Goal: Obtain resource: Download file/media

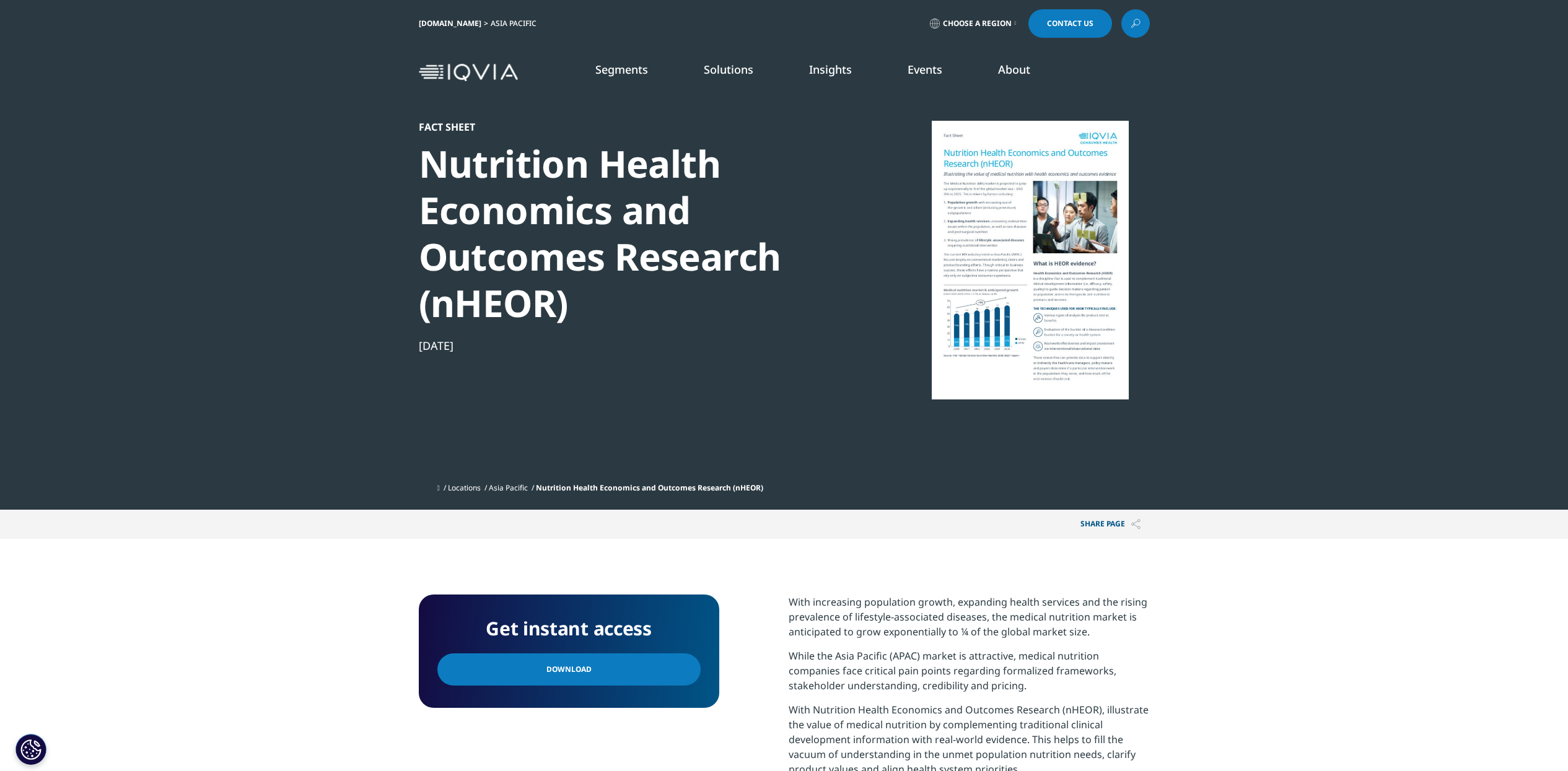
scroll to position [300, 731]
click at [593, 672] on link "Download" at bounding box center [569, 669] width 264 height 32
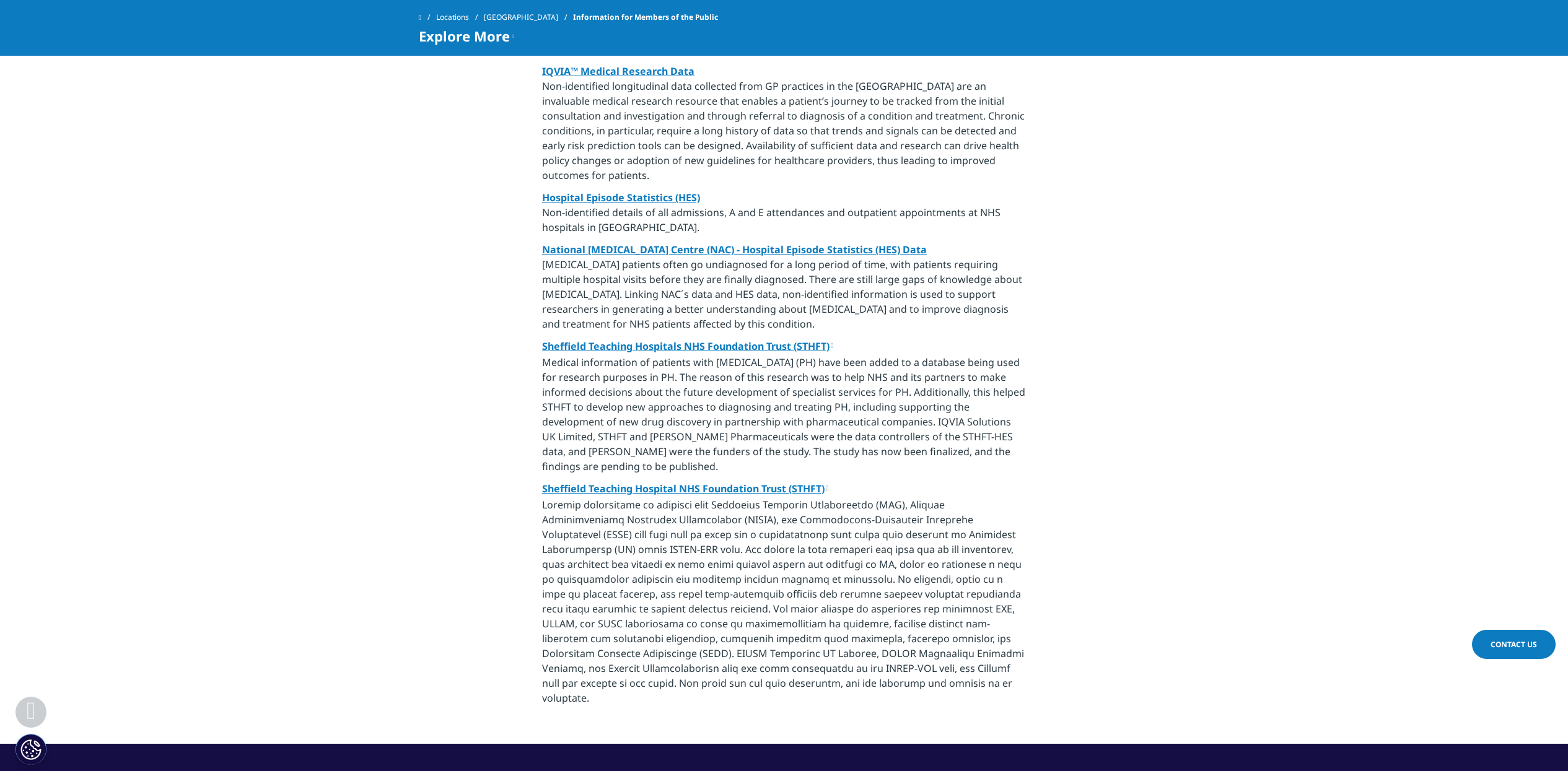
scroll to position [619, 0]
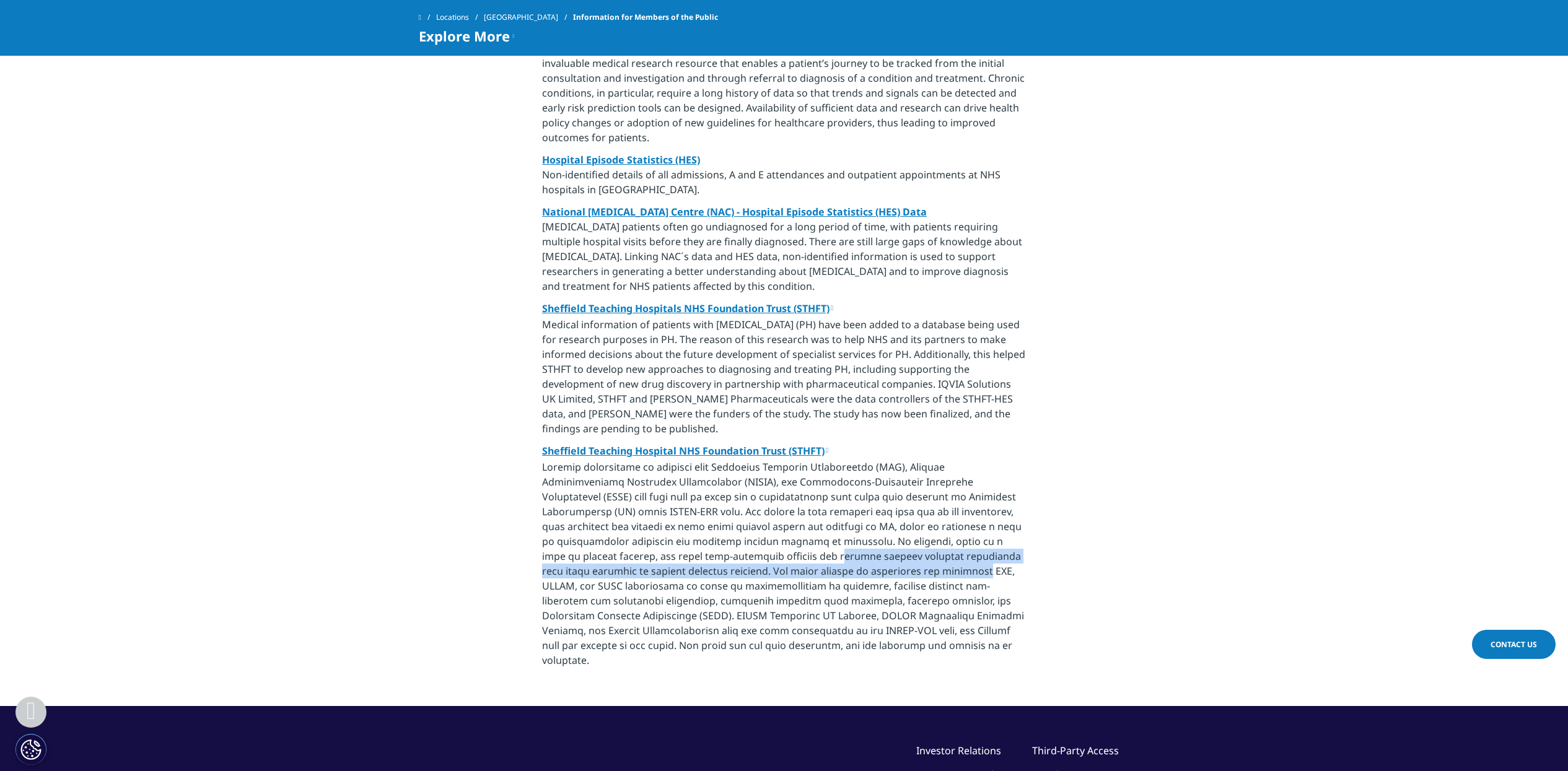
drag, startPoint x: 659, startPoint y: 526, endPoint x: 802, endPoint y: 547, distance: 144.5
click at [802, 547] on p "Sheffield Teaching Hospital NHS Foundation Trust (STHFT)" at bounding box center [783, 559] width 483 height 231
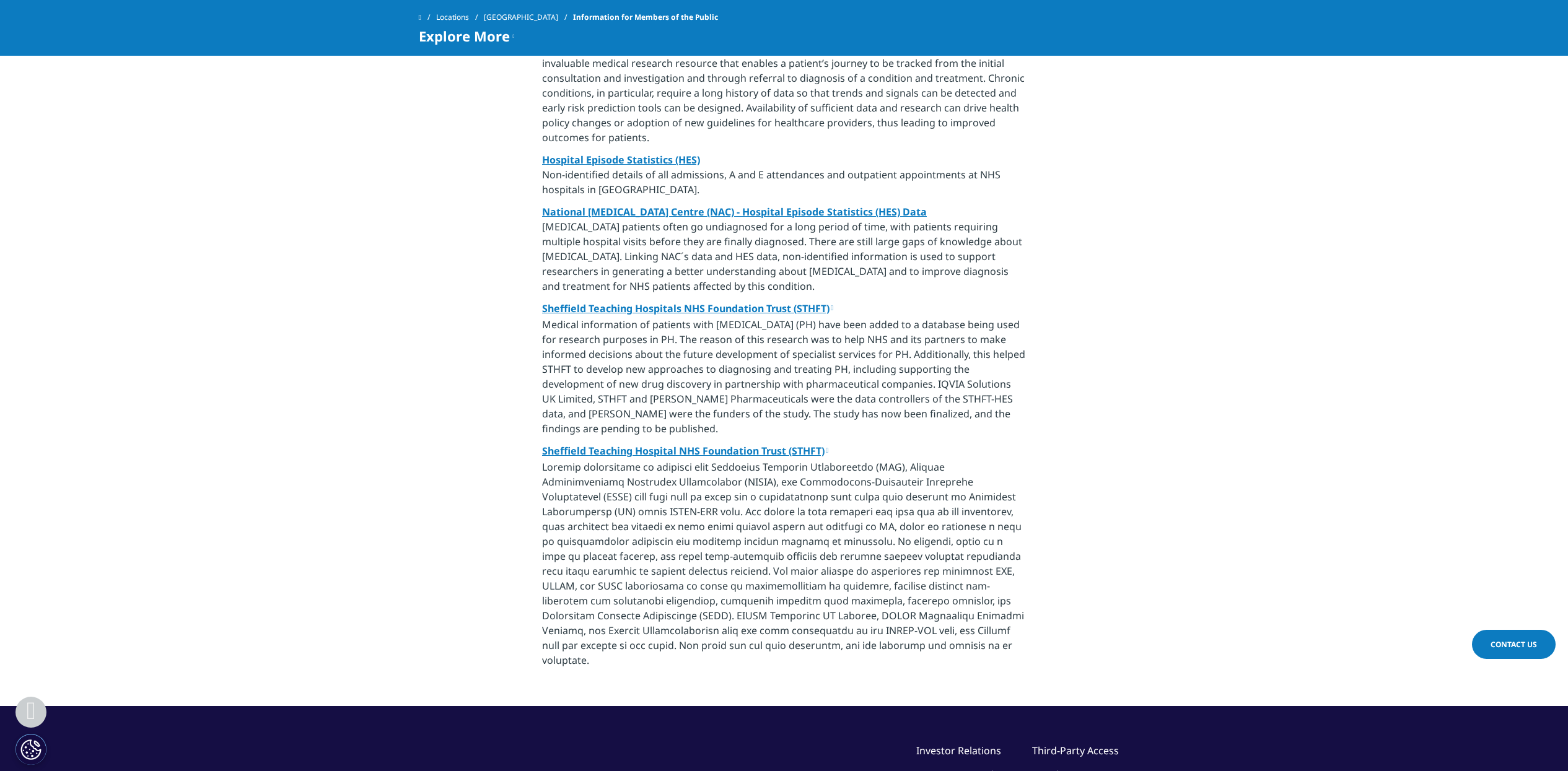
drag, startPoint x: 802, startPoint y: 547, endPoint x: 721, endPoint y: 569, distance: 83.9
click at [721, 569] on p "Sheffield Teaching Hospital NHS Foundation Trust (STHFT)" at bounding box center [783, 559] width 483 height 231
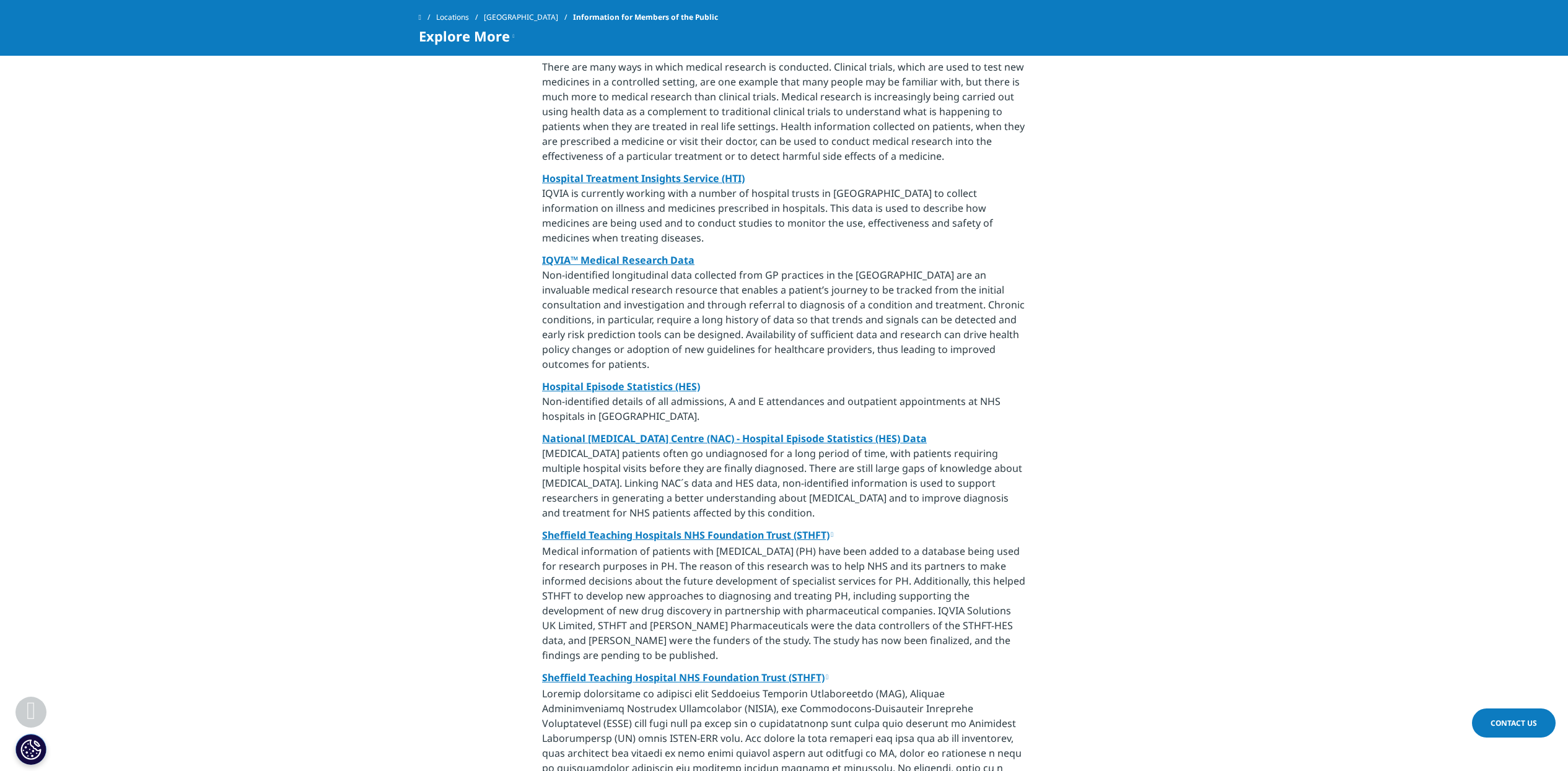
scroll to position [387, 0]
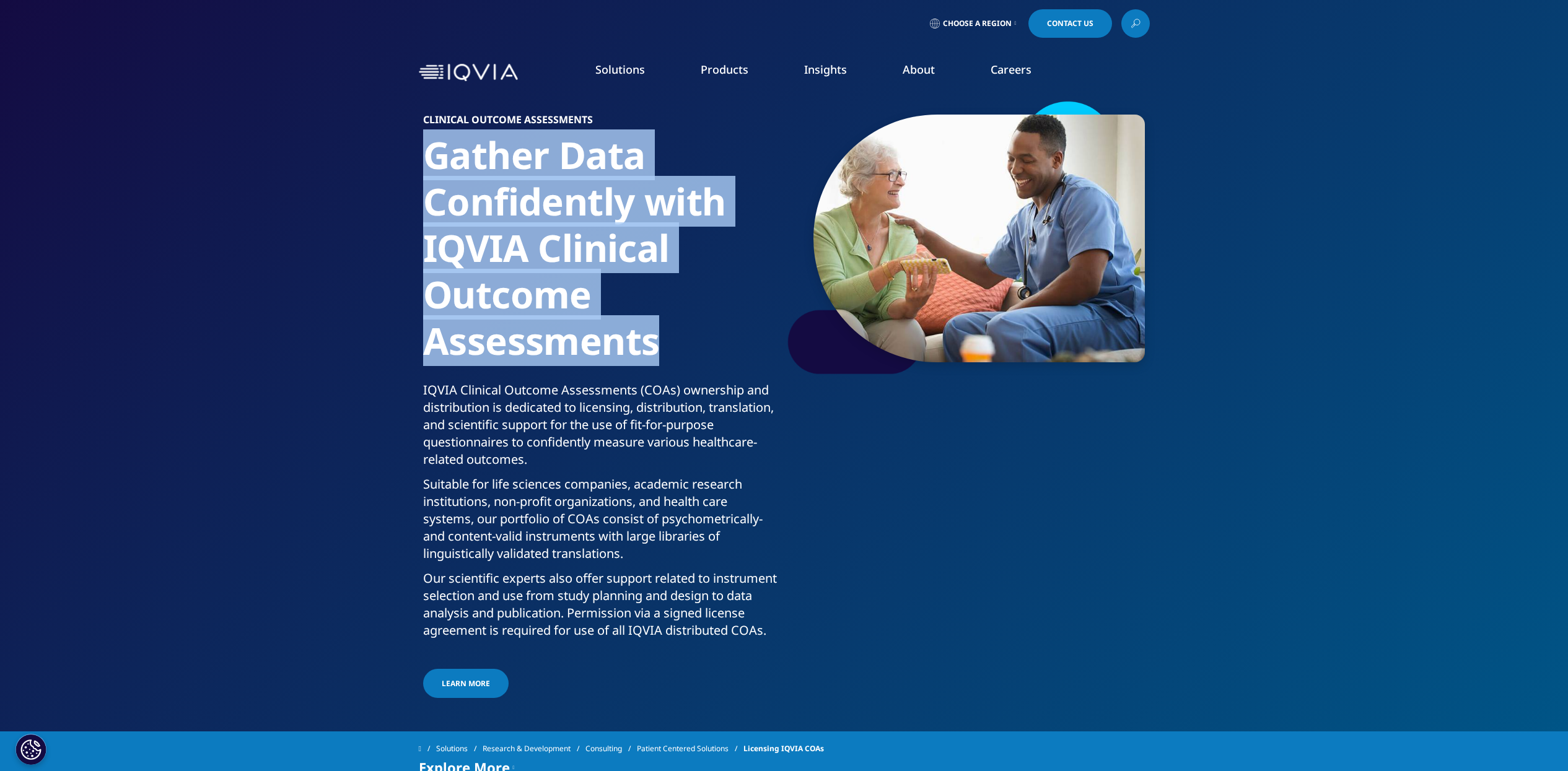
drag, startPoint x: 430, startPoint y: 171, endPoint x: 653, endPoint y: 343, distance: 281.6
click at [653, 343] on h1 "Gather Data Confidently with IQVIA Clinical Outcome Assessments" at bounding box center [601, 257] width 356 height 250
drag, startPoint x: 653, startPoint y: 343, endPoint x: 596, endPoint y: 372, distance: 64.0
click at [596, 372] on h1 "Gather Data Confidently with IQVIA Clinical Outcome Assessments" at bounding box center [601, 257] width 356 height 250
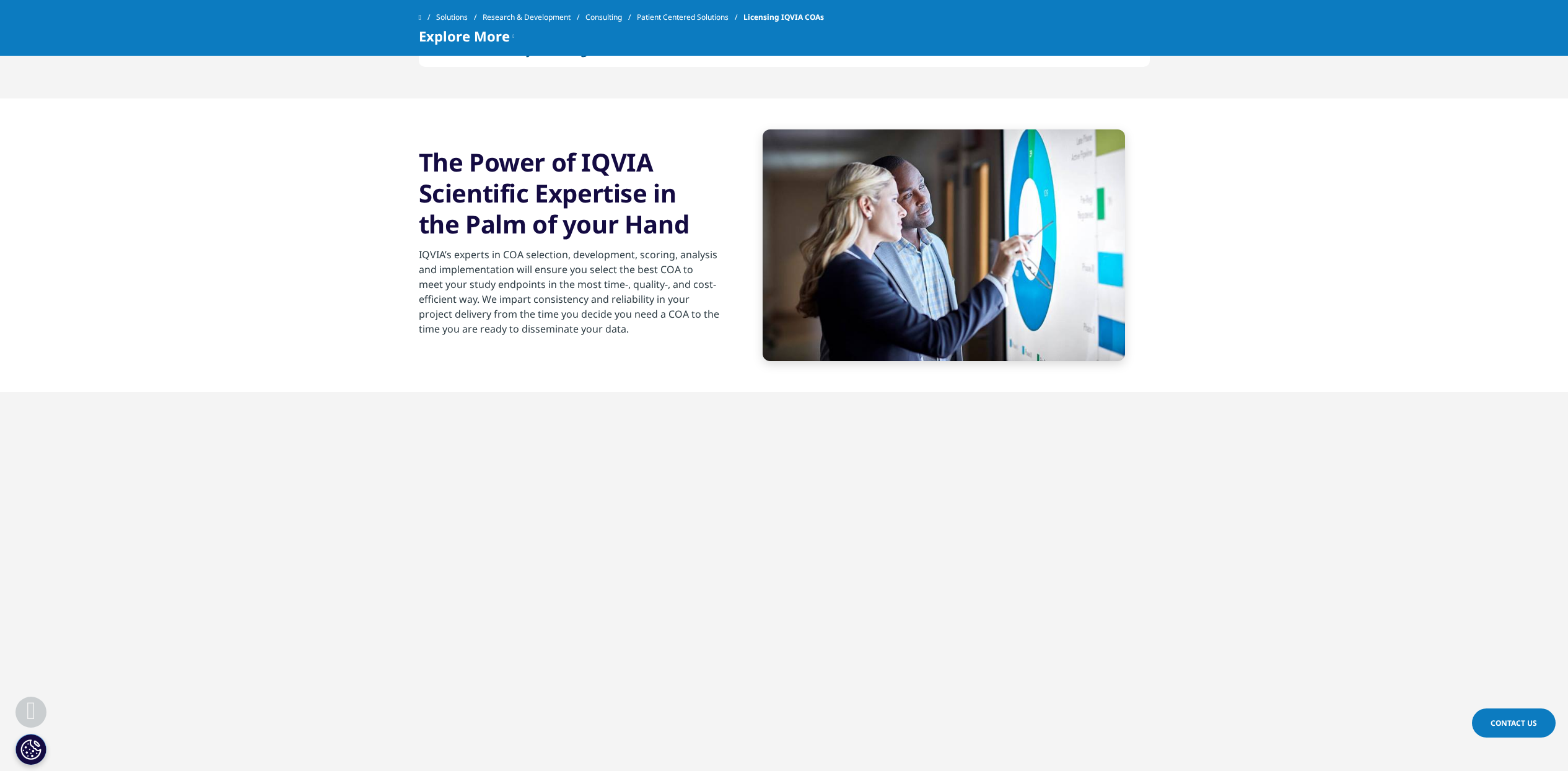
scroll to position [1470, 0]
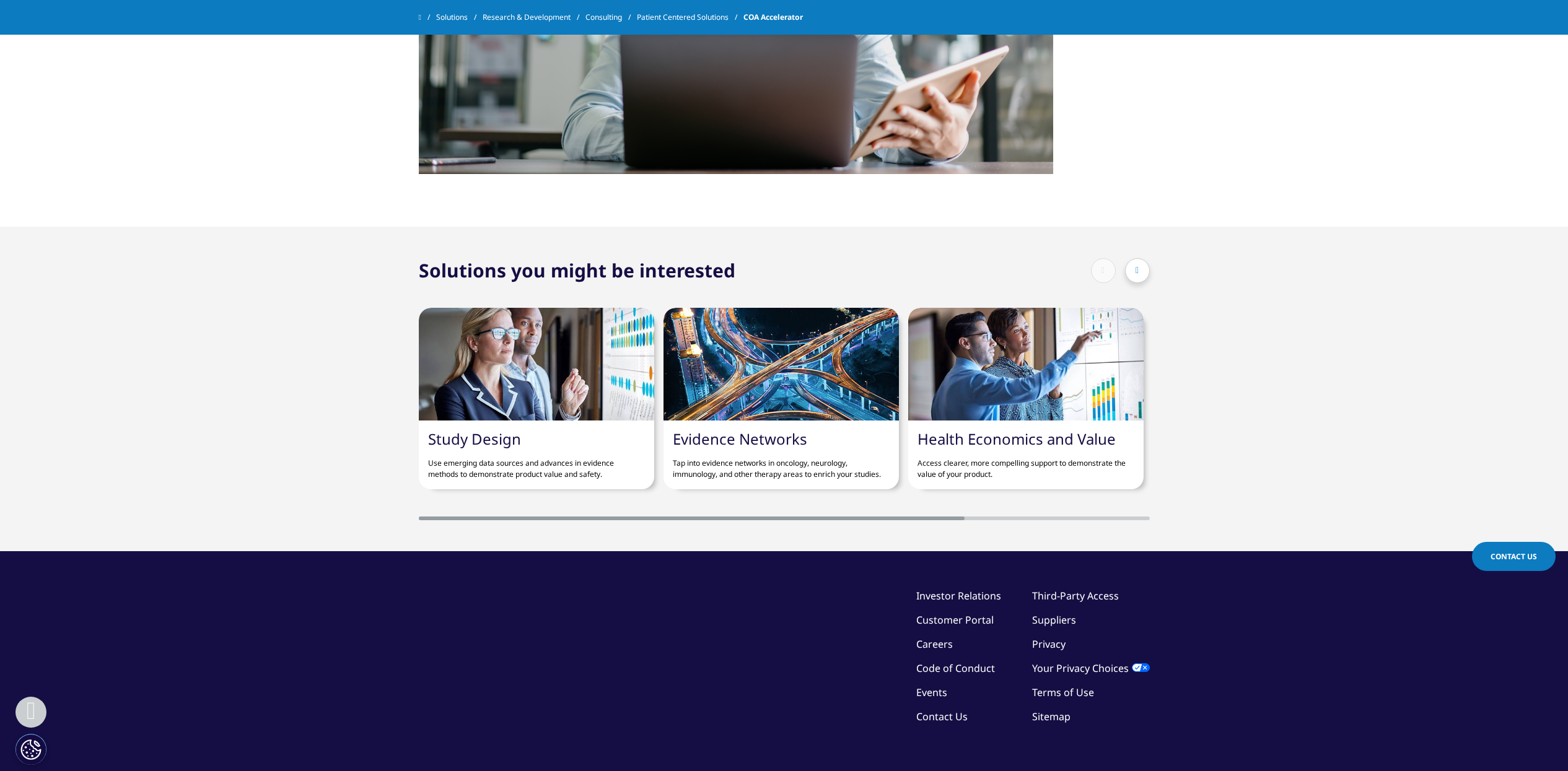
scroll to position [2242, 0]
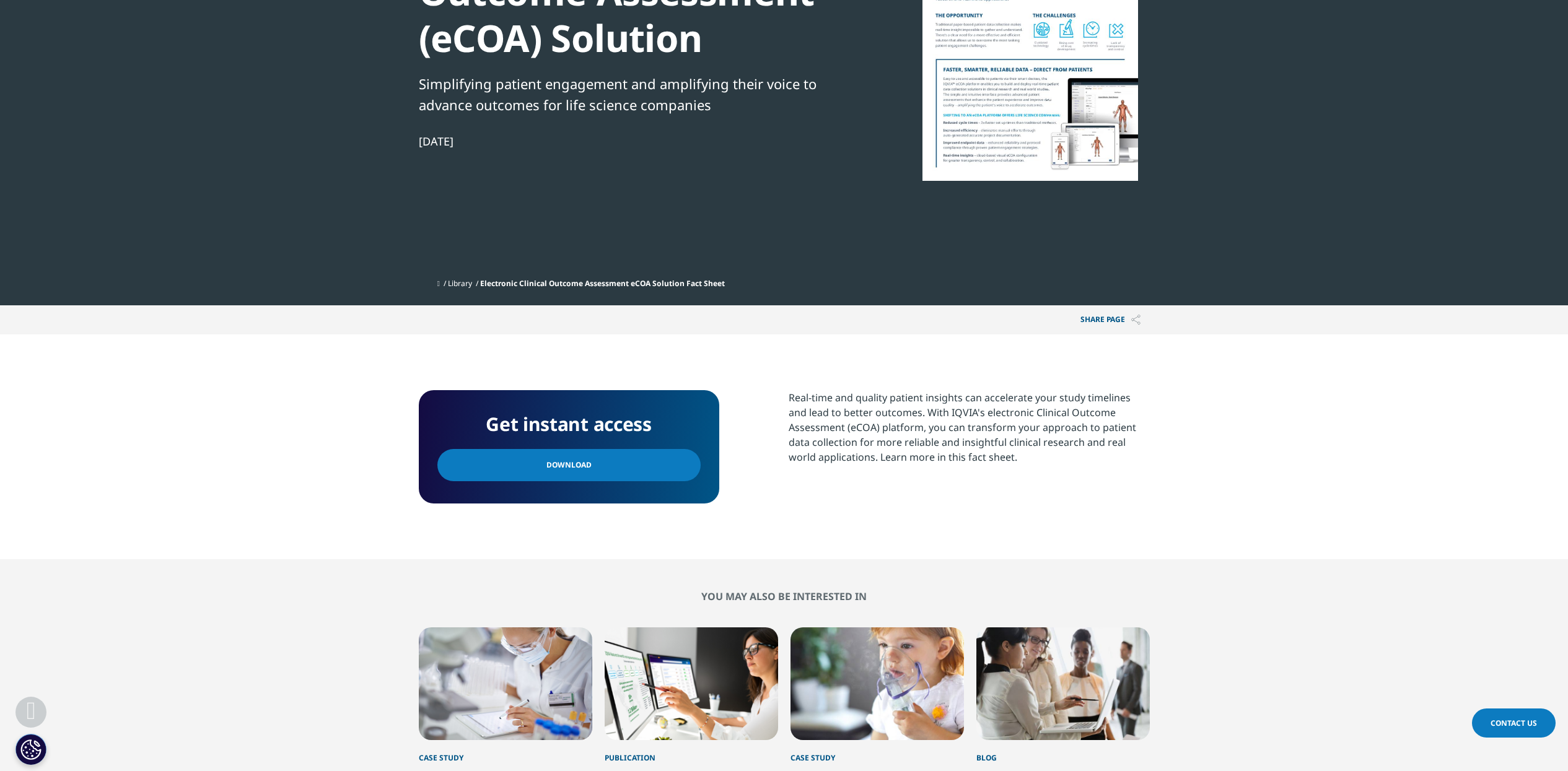
scroll to position [232, 0]
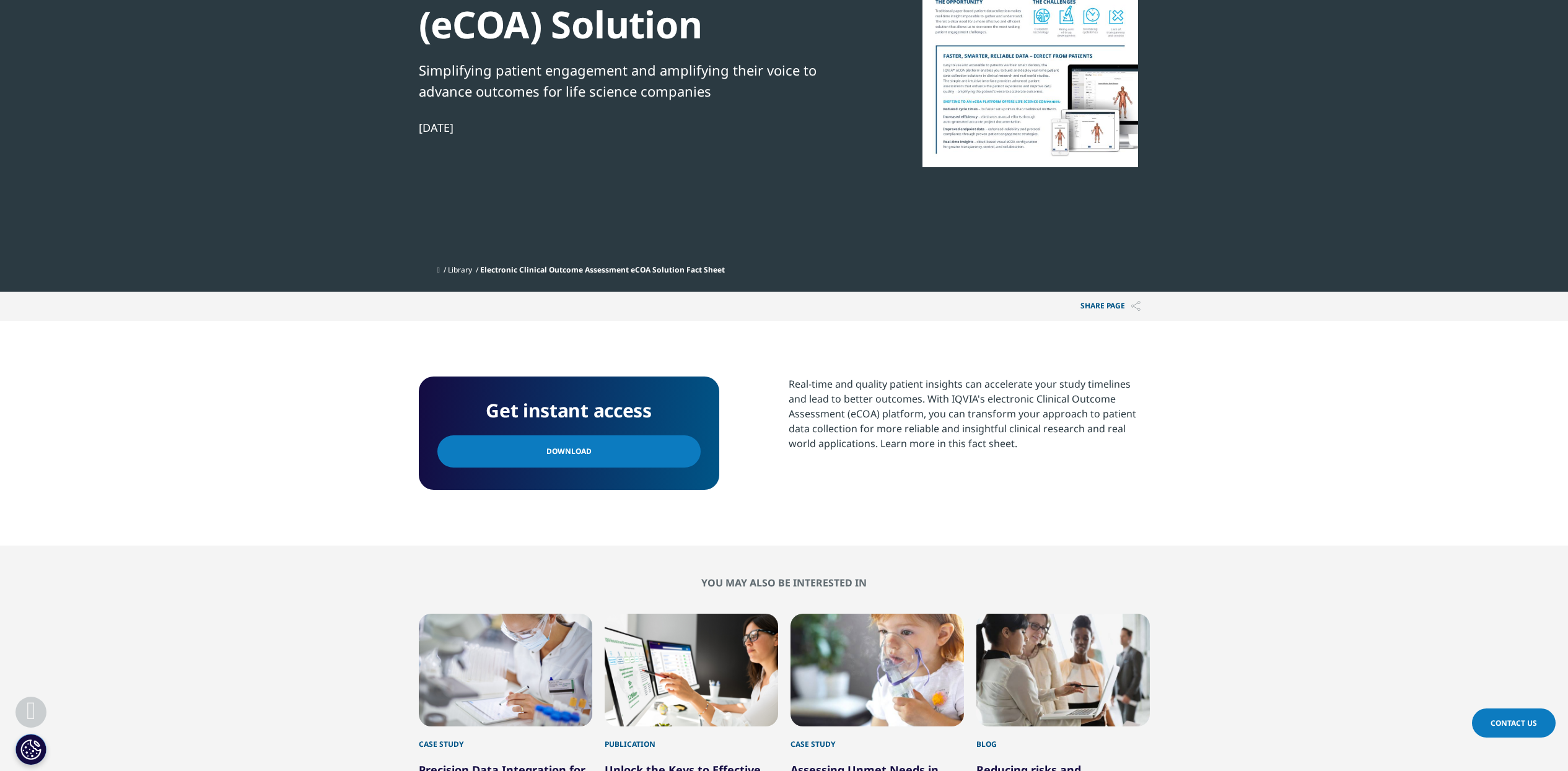
click at [639, 442] on link "Download" at bounding box center [569, 451] width 264 height 32
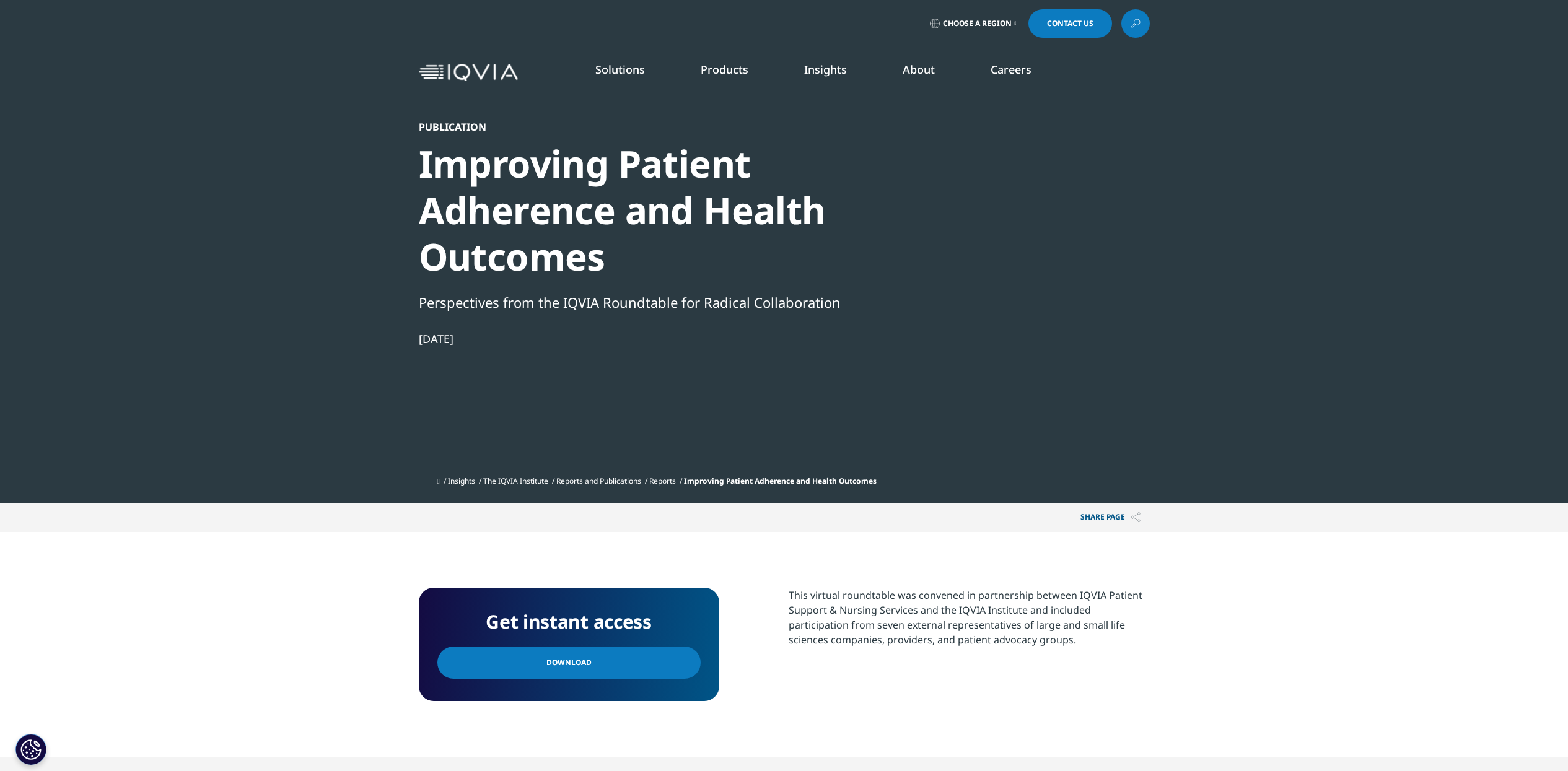
scroll to position [114, 731]
click at [582, 659] on span "Download" at bounding box center [569, 662] width 45 height 14
